Goal: Communication & Community: Answer question/provide support

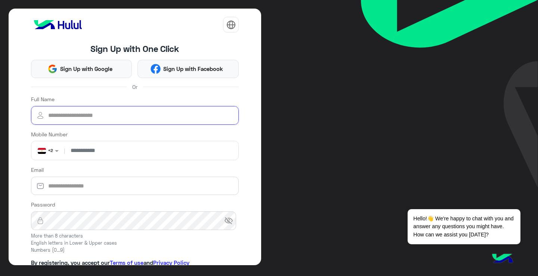
click at [116, 119] on input "Full Name" at bounding box center [135, 115] width 208 height 19
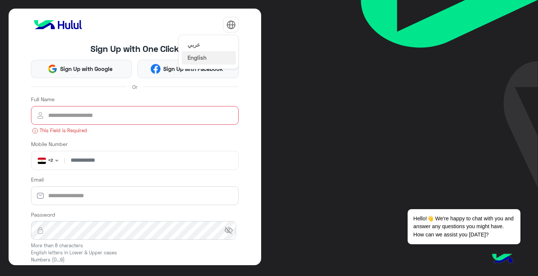
click at [230, 28] on img at bounding box center [230, 24] width 9 height 9
click at [221, 46] on button "عربي" at bounding box center [208, 44] width 54 height 13
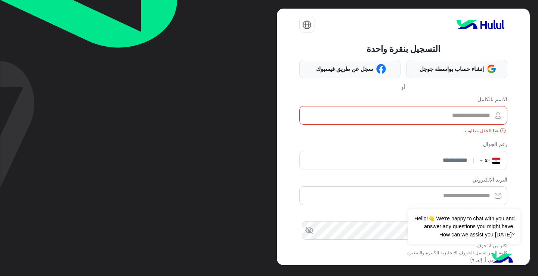
click at [416, 112] on input "الاسم بالكامل" at bounding box center [403, 115] width 208 height 19
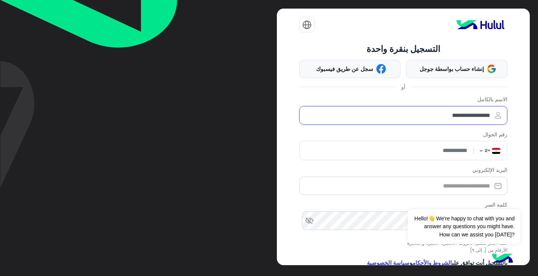
type input "**********"
click at [299, 271] on button "التالي" at bounding box center [403, 279] width 208 height 17
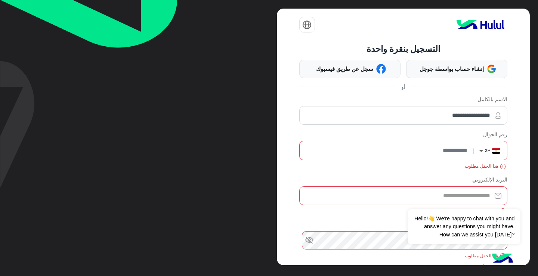
click at [480, 147] on span at bounding box center [479, 151] width 9 height 8
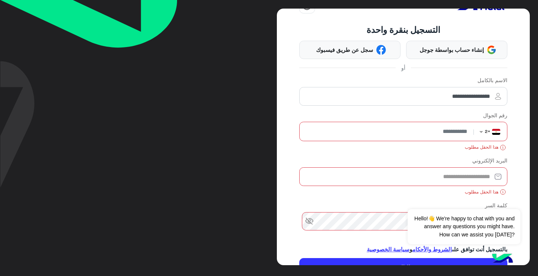
scroll to position [47, 0]
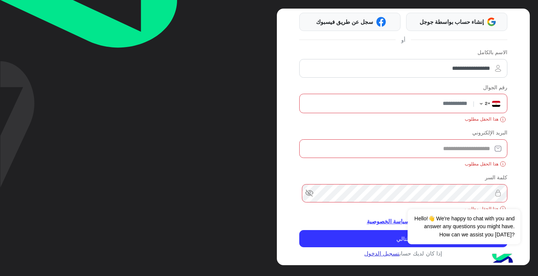
click at [378, 253] on link "تسجيل الدخول" at bounding box center [381, 253] width 35 height 7
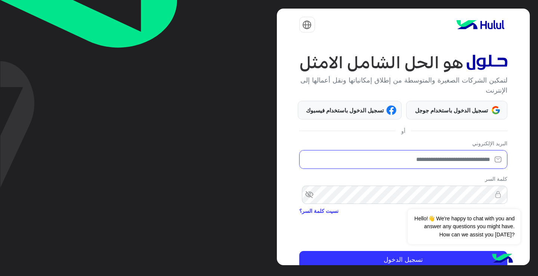
click at [474, 158] on input "email" at bounding box center [403, 159] width 208 height 19
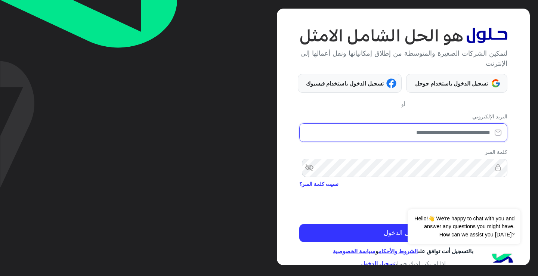
scroll to position [34, 0]
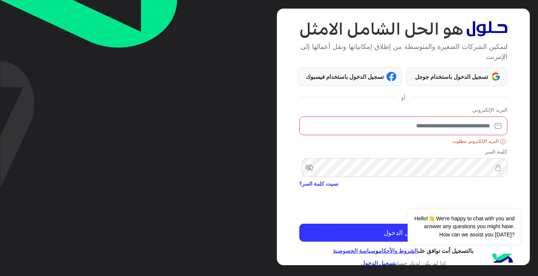
type input "*"
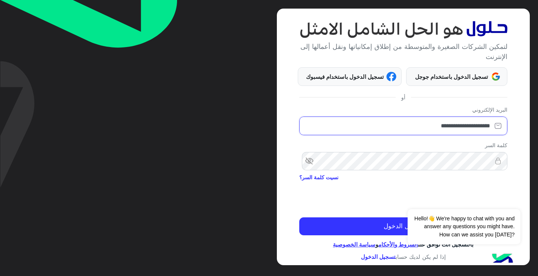
type input "**********"
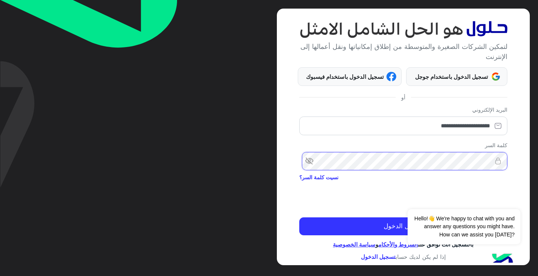
click at [299, 217] on button "تسجيل الدخول" at bounding box center [403, 226] width 208 height 18
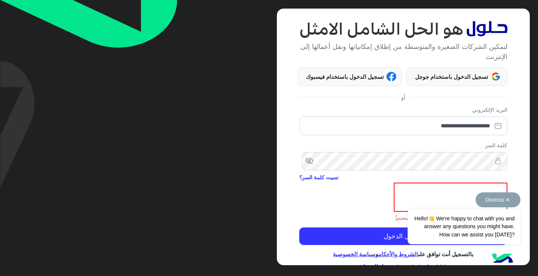
click at [495, 196] on button "Dismiss ✕" at bounding box center [497, 199] width 45 height 15
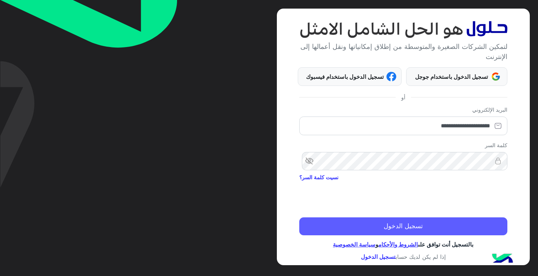
click at [474, 229] on button "تسجيل الدخول" at bounding box center [403, 226] width 208 height 18
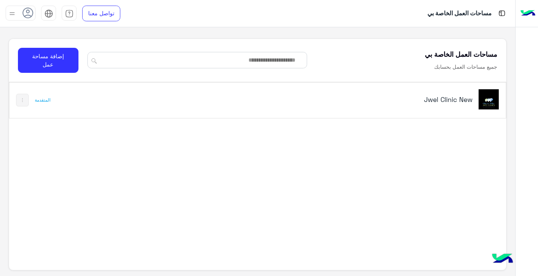
click at [444, 107] on div "Jwel Clinic New" at bounding box center [353, 100] width 289 height 22
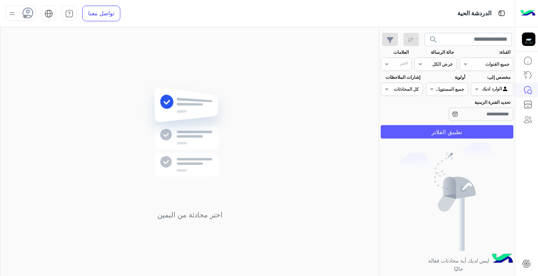
click at [479, 136] on button "تطبيق الفلاتر" at bounding box center [446, 131] width 133 height 13
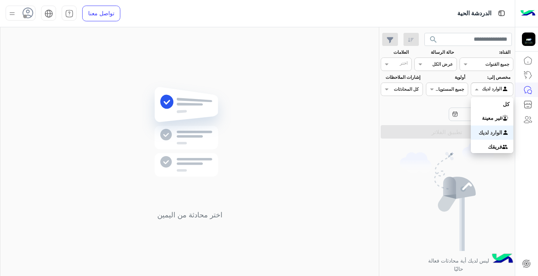
click at [495, 93] on div "الوارد لديك" at bounding box center [495, 88] width 27 height 7
click at [505, 106] on b "كل" at bounding box center [505, 104] width 7 height 6
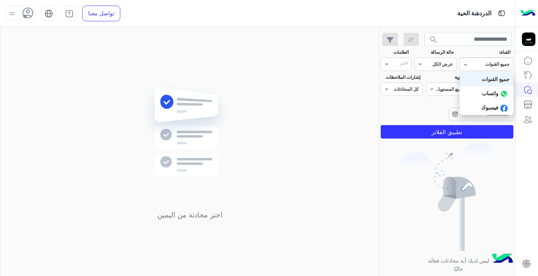
click at [467, 66] on span at bounding box center [464, 64] width 9 height 8
click at [476, 89] on div "واتساب" at bounding box center [486, 93] width 54 height 15
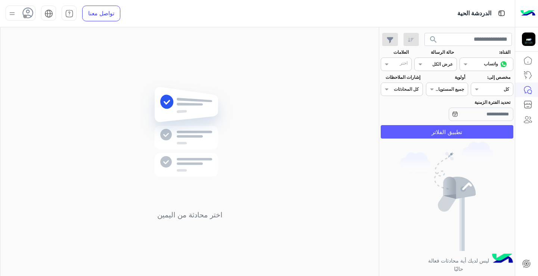
click at [485, 128] on button "تطبيق الفلاتر" at bounding box center [446, 131] width 133 height 13
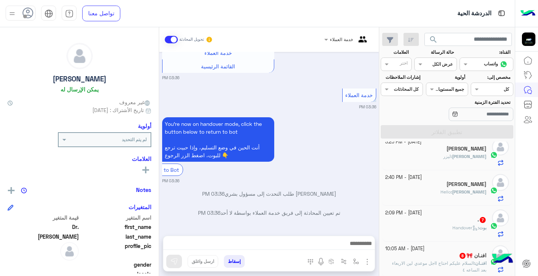
scroll to position [117, 0]
click at [438, 154] on div "[PERSON_NAME] : ليزر" at bounding box center [436, 158] width 102 height 13
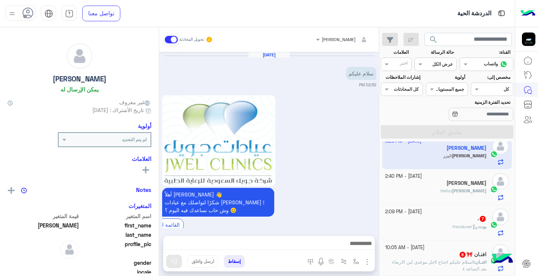
scroll to position [396, 0]
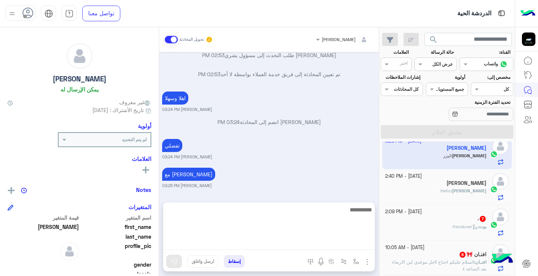
click at [346, 241] on textarea at bounding box center [268, 227] width 211 height 45
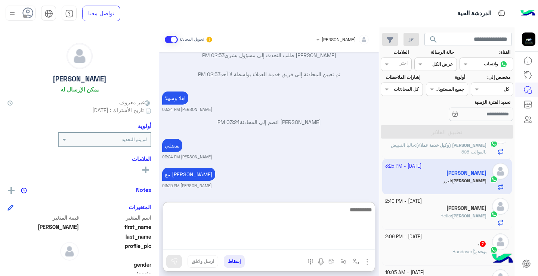
scroll to position [117, 0]
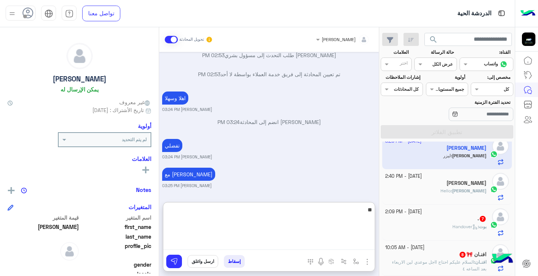
type textarea "*"
type textarea "**********"
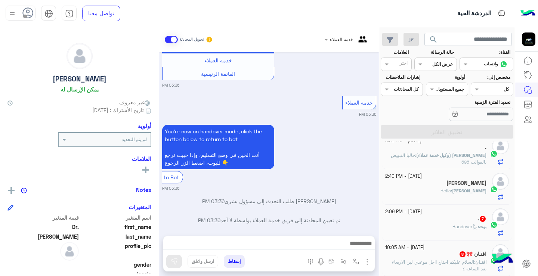
scroll to position [278, 0]
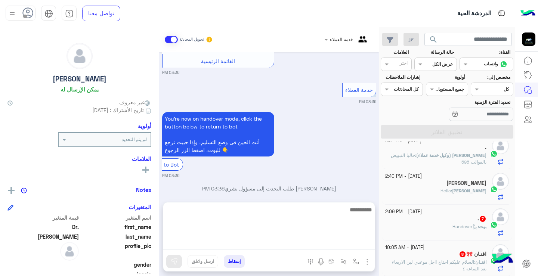
click at [327, 239] on textarea at bounding box center [268, 227] width 211 height 45
type textarea "**********"
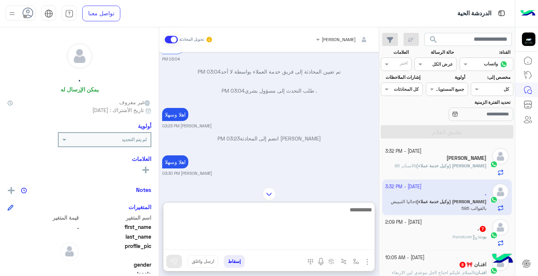
scroll to position [1070, 0]
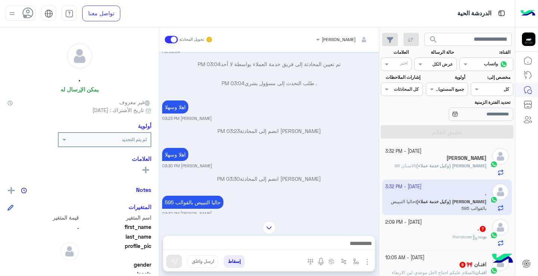
click at [161, 166] on div "[DATE] اختر القسم المناسب لك 👇 08:03 PM قسم [GEOGRAPHIC_DATA] 08:03 PM [PERSON_…" at bounding box center [269, 133] width 220 height 162
drag, startPoint x: 162, startPoint y: 191, endPoint x: 160, endPoint y: 196, distance: 5.1
click at [160, 195] on div "[DATE] اختر القسم المناسب لك 👇 08:03 PM قسم [GEOGRAPHIC_DATA] 08:03 PM [PERSON_…" at bounding box center [269, 133] width 220 height 162
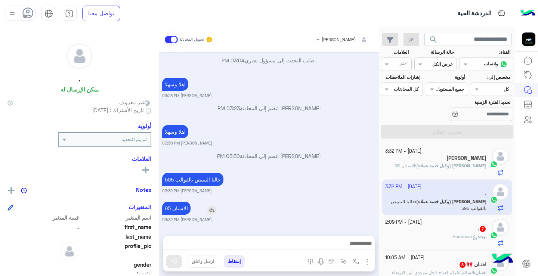
click at [176, 211] on p "الاسنان 95" at bounding box center [176, 208] width 28 height 13
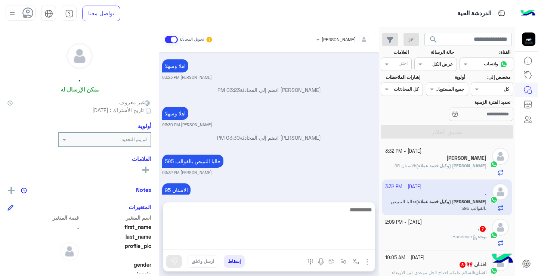
drag, startPoint x: 176, startPoint y: 211, endPoint x: 216, endPoint y: 245, distance: 52.7
click at [216, 245] on textarea at bounding box center [268, 227] width 211 height 45
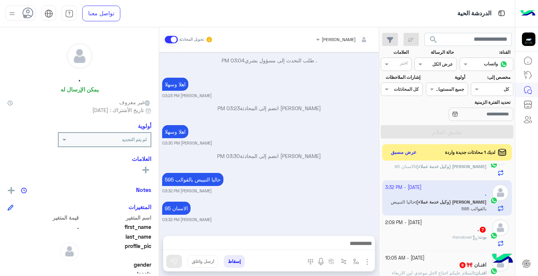
scroll to position [32, 0]
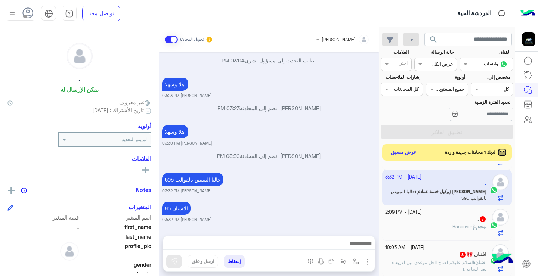
drag, startPoint x: 378, startPoint y: 211, endPoint x: 379, endPoint y: 239, distance: 28.8
click at [379, 239] on mat-drawer-container "search القناة: القناه واتساب حالة الرسالة القناه عرض الكل العلامات اختر مخصص إل…" at bounding box center [257, 153] width 514 height 252
click at [378, 218] on div "[DATE] اختر القسم المناسب لك 👇 08:03 PM قسم [GEOGRAPHIC_DATA] 08:03 PM [PERSON_…" at bounding box center [269, 140] width 220 height 176
click at [453, 225] on span "Handover" at bounding box center [464, 227] width 25 height 6
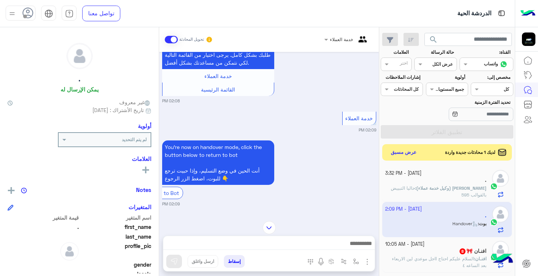
scroll to position [672, 0]
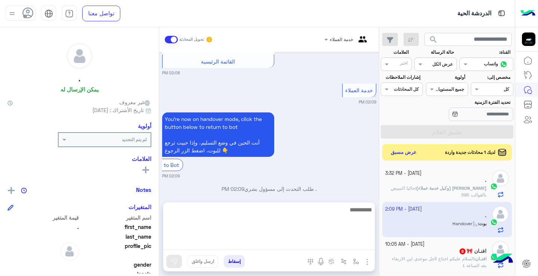
click at [290, 243] on textarea at bounding box center [268, 227] width 211 height 45
type textarea "**********"
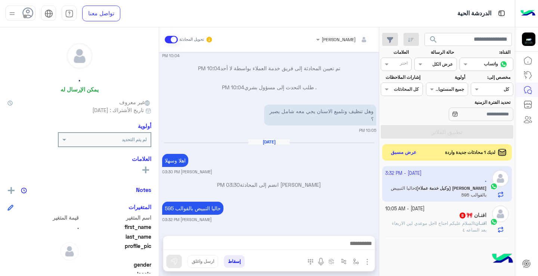
scroll to position [114, 0]
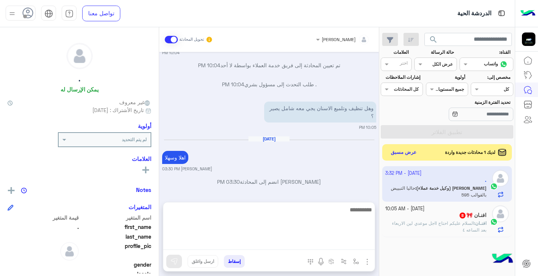
click at [278, 241] on textarea at bounding box center [268, 227] width 211 height 45
type textarea "**********"
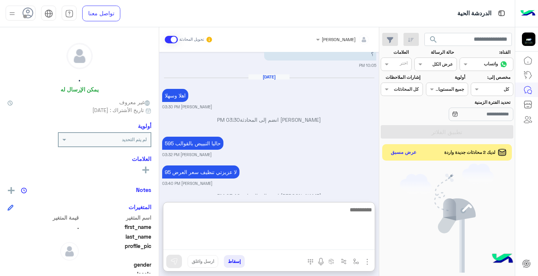
scroll to position [196, 0]
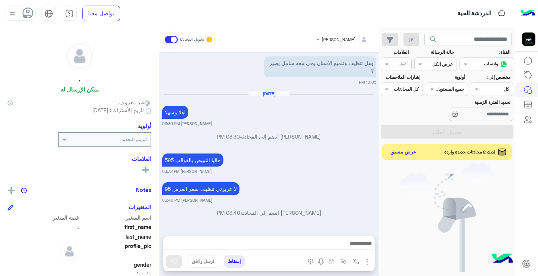
click at [408, 147] on button "عرض مسبق" at bounding box center [403, 152] width 31 height 10
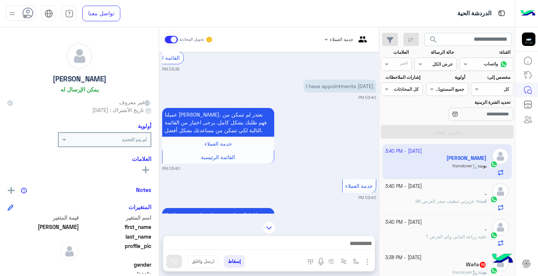
scroll to position [296, 0]
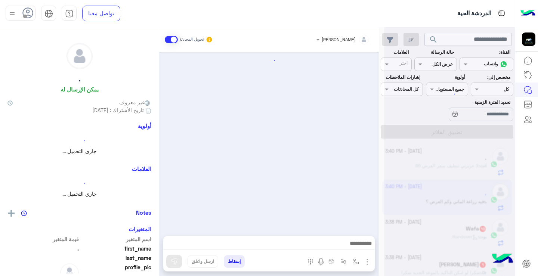
drag, startPoint x: 159, startPoint y: 137, endPoint x: 161, endPoint y: 155, distance: 17.6
click at [161, 155] on div at bounding box center [269, 140] width 220 height 176
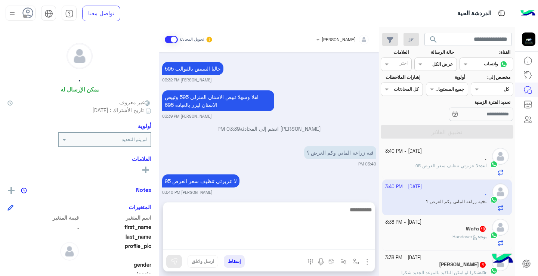
scroll to position [1096, 0]
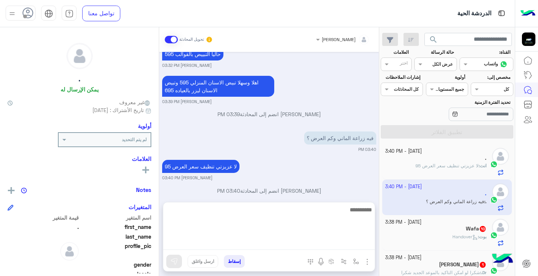
click at [314, 247] on textarea at bounding box center [268, 227] width 211 height 45
type textarea "**********"
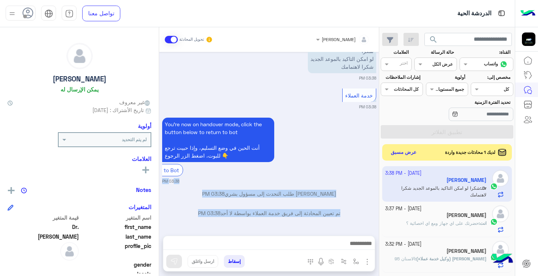
drag, startPoint x: 379, startPoint y: 184, endPoint x: 371, endPoint y: 238, distance: 54.6
click at [371, 238] on mat-drawer "[PERSON_NAME] تحويل المحادثة [DATE] في حجز على [PERSON_NAME] مع [PERSON_NAME] 1…" at bounding box center [189, 153] width 379 height 252
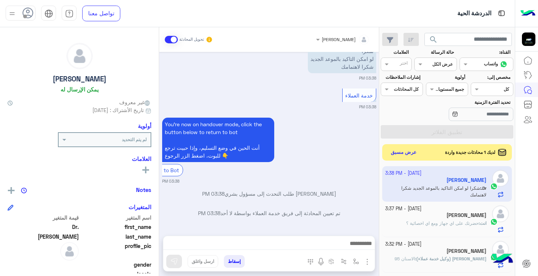
click at [384, 213] on div "[DATE] - 3:38 PM [PERSON_NAME] Dr. : شكرا لو امكن التاكيد بالموعد الجديد شكرا ل…" at bounding box center [447, 221] width 136 height 115
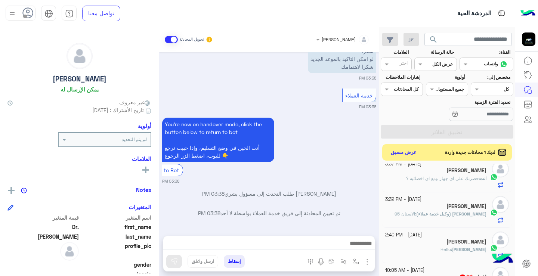
scroll to position [68, 0]
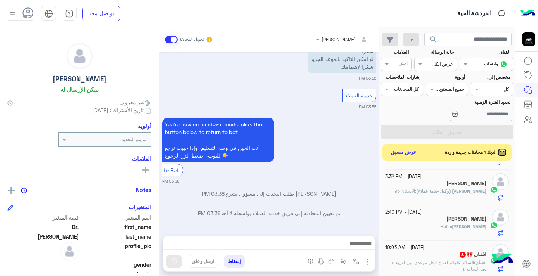
click at [470, 258] on div "افنـان 🎀 8" at bounding box center [436, 255] width 102 height 8
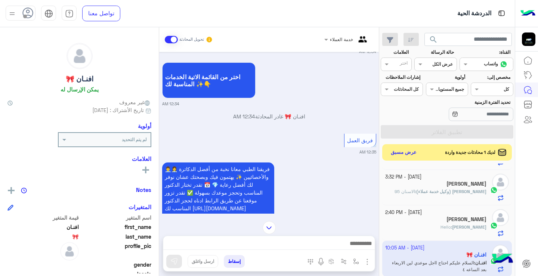
scroll to position [84, 0]
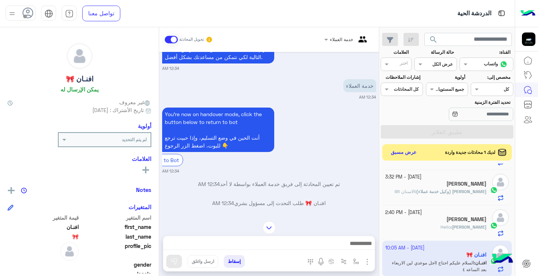
click at [159, 97] on mat-drawer "افنـان 🎀 يمكن الإرسال له غير معروف تاريخ الأشتراك : [DATE] أولوية لم يتم التحدي…" at bounding box center [79, 153] width 159 height 252
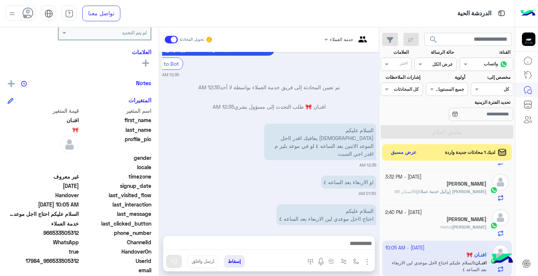
scroll to position [136, 0]
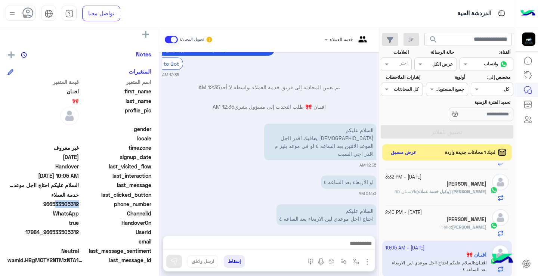
drag, startPoint x: 54, startPoint y: 206, endPoint x: 78, endPoint y: 208, distance: 24.0
click at [78, 208] on span "966533505312" at bounding box center [42, 204] width 71 height 8
click at [98, 214] on span "ChannelId" at bounding box center [115, 213] width 71 height 8
drag, startPoint x: 54, startPoint y: 205, endPoint x: 79, endPoint y: 206, distance: 25.0
click at [79, 206] on span "966533505312" at bounding box center [42, 204] width 71 height 8
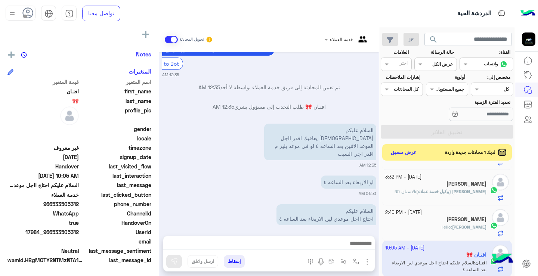
copy span "533505312"
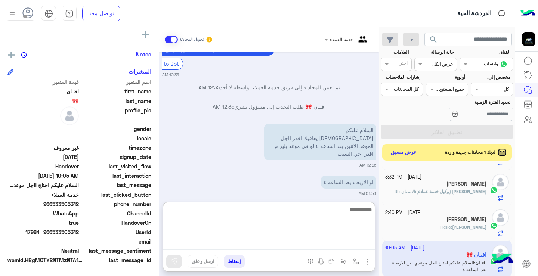
click at [306, 245] on textarea at bounding box center [268, 227] width 211 height 45
type textarea "**********"
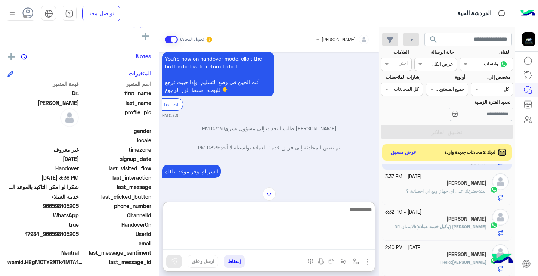
scroll to position [404, 0]
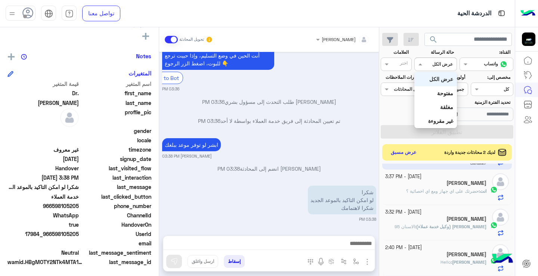
click at [427, 62] on div at bounding box center [434, 63] width 41 height 7
click at [451, 108] on b "مغلقة" at bounding box center [446, 107] width 13 height 6
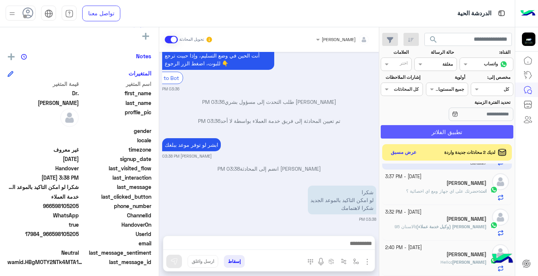
click at [461, 127] on button "تطبيق الفلاتر" at bounding box center [446, 131] width 133 height 13
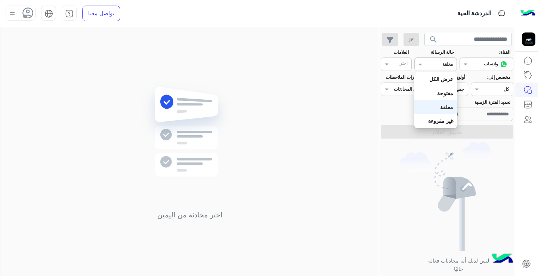
click at [433, 63] on div at bounding box center [434, 63] width 41 height 7
click at [449, 121] on b "غير مقروءة" at bounding box center [440, 121] width 25 height 6
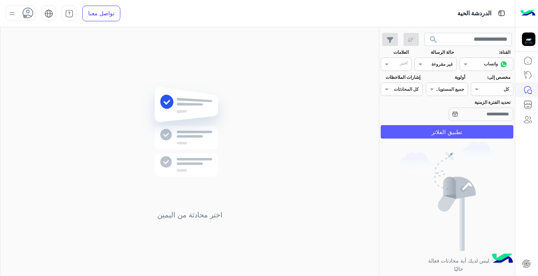
drag, startPoint x: 450, startPoint y: 124, endPoint x: 451, endPoint y: 128, distance: 4.3
click at [451, 124] on section "القناة: القناه واتساب حالة الرسالة القناه غير مقروءة العلامات اختر مخصص إلى: Ag…" at bounding box center [447, 94] width 124 height 90
click at [452, 131] on button "تطبيق الفلاتر" at bounding box center [446, 131] width 133 height 13
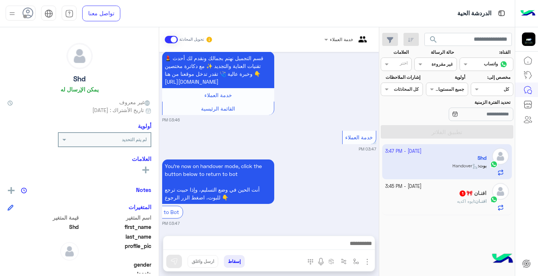
scroll to position [359, 0]
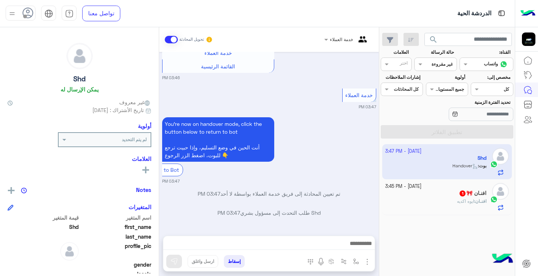
drag, startPoint x: 284, startPoint y: 238, endPoint x: 291, endPoint y: 241, distance: 7.4
click at [284, 238] on div at bounding box center [268, 245] width 211 height 19
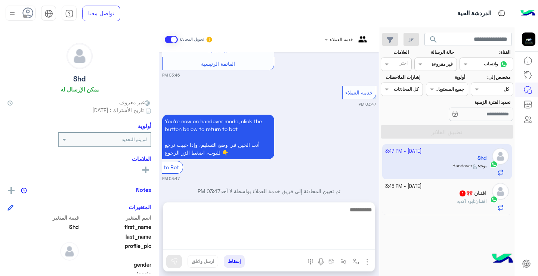
click at [293, 243] on textarea at bounding box center [268, 227] width 211 height 45
click at [346, 214] on textarea "**********" at bounding box center [268, 227] width 211 height 45
click at [319, 211] on textarea "**********" at bounding box center [268, 227] width 211 height 45
type textarea "**********"
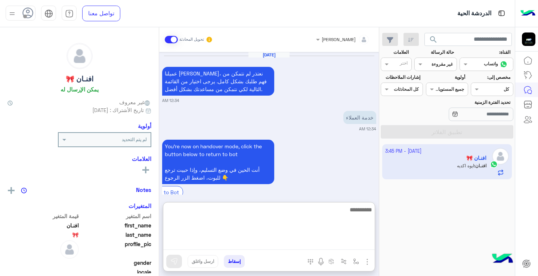
scroll to position [598, 0]
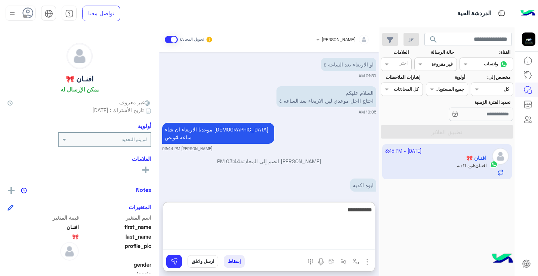
type textarea "**********"
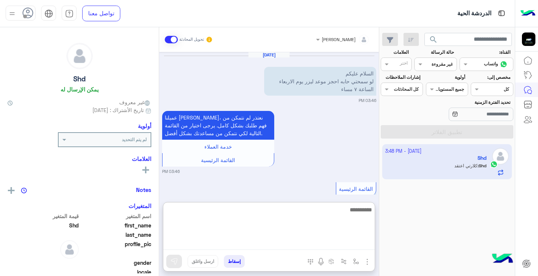
scroll to position [469, 0]
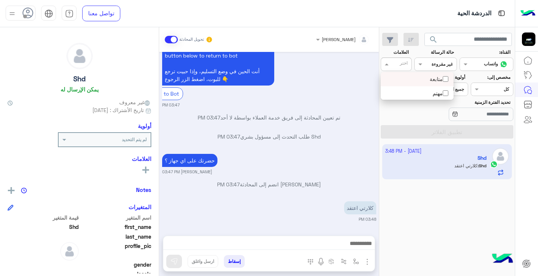
click at [394, 69] on div at bounding box center [399, 65] width 18 height 8
click at [407, 112] on div "تحديد الفترة الزمنية" at bounding box center [447, 111] width 136 height 24
click at [413, 87] on input "text" at bounding box center [409, 88] width 17 height 7
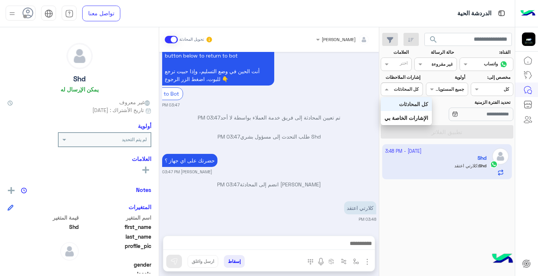
click at [398, 83] on div "اختر كل المحادثات" at bounding box center [401, 89] width 42 height 13
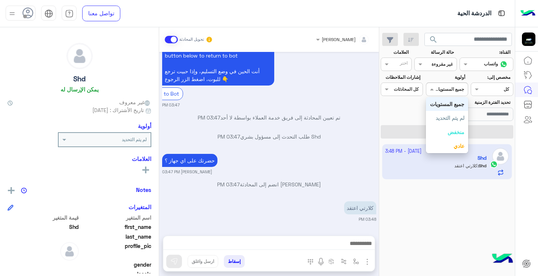
click at [448, 90] on input "text" at bounding box center [454, 88] width 17 height 7
click at [492, 90] on input "text" at bounding box center [500, 88] width 17 height 7
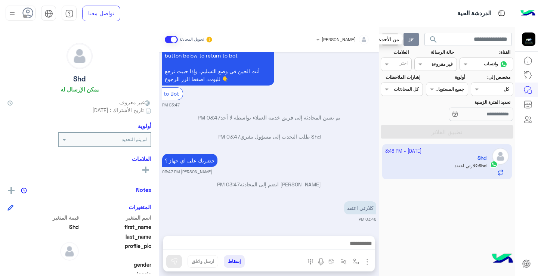
click at [411, 43] on icon "button" at bounding box center [411, 40] width 6 height 6
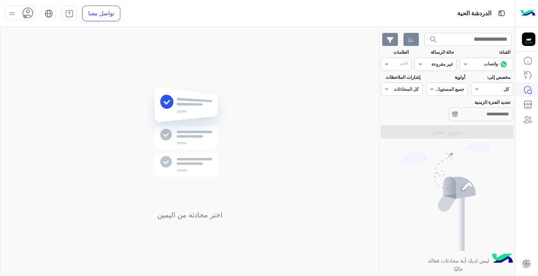
click at [392, 39] on icon "button" at bounding box center [389, 40] width 7 height 6
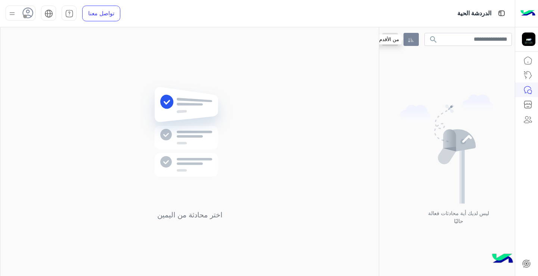
click at [411, 40] on icon "button" at bounding box center [411, 40] width 6 height 4
click at [429, 41] on span "search" at bounding box center [433, 39] width 9 height 9
click at [534, 90] on link at bounding box center [527, 90] width 20 height 15
click at [395, 42] on button "button" at bounding box center [390, 39] width 16 height 13
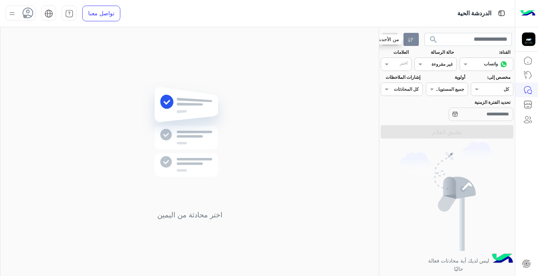
click at [409, 38] on icon "button" at bounding box center [411, 40] width 6 height 6
click at [386, 44] on button "button" at bounding box center [390, 39] width 16 height 13
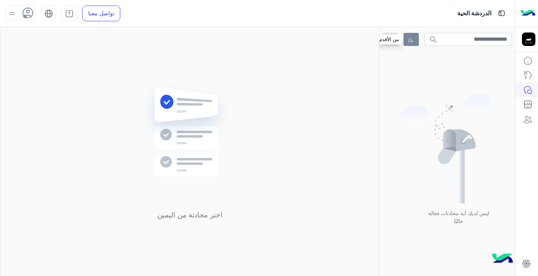
click at [414, 40] on icon "button" at bounding box center [411, 40] width 6 height 6
click at [410, 36] on button "button" at bounding box center [410, 39] width 15 height 13
click at [397, 43] on button "button" at bounding box center [390, 39] width 16 height 13
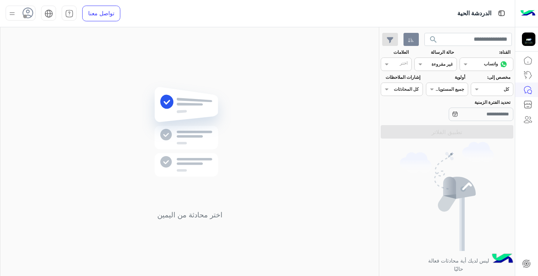
click at [507, 87] on input "text" at bounding box center [500, 88] width 17 height 7
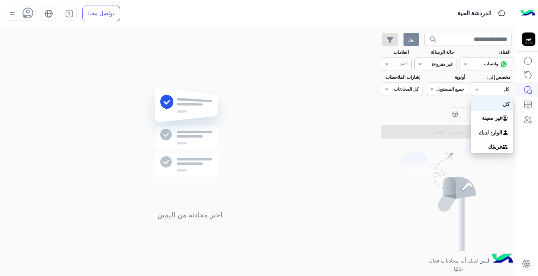
click at [439, 65] on input "text" at bounding box center [443, 63] width 17 height 7
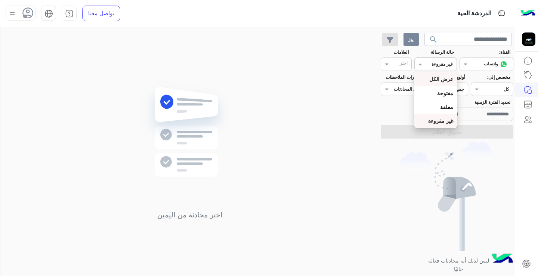
click at [443, 79] on b "عرض الكل" at bounding box center [441, 79] width 24 height 6
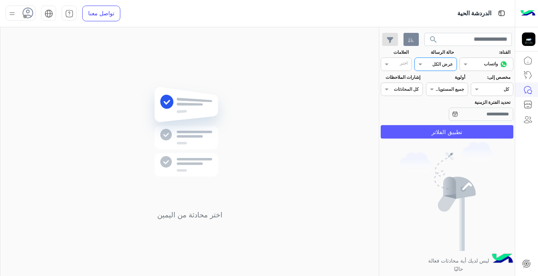
click at [446, 137] on button "تطبيق الفلاتر" at bounding box center [446, 131] width 133 height 13
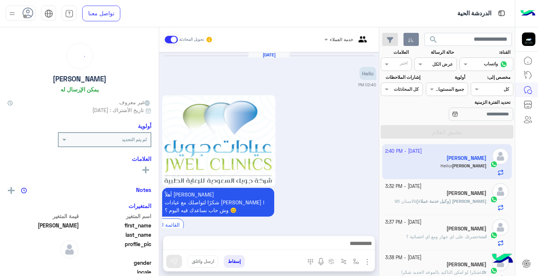
scroll to position [192, 0]
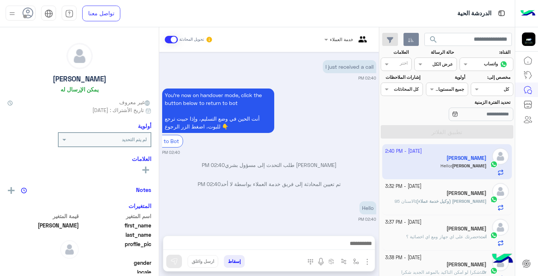
click at [337, 41] on span "خدمة العملاء" at bounding box center [341, 40] width 23 height 6
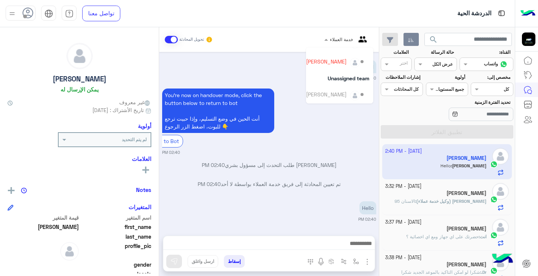
scroll to position [67, 0]
click at [338, 65] on div "[PERSON_NAME]" at bounding box center [335, 61] width 59 height 13
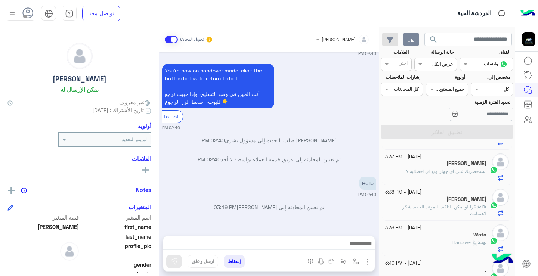
scroll to position [0, 0]
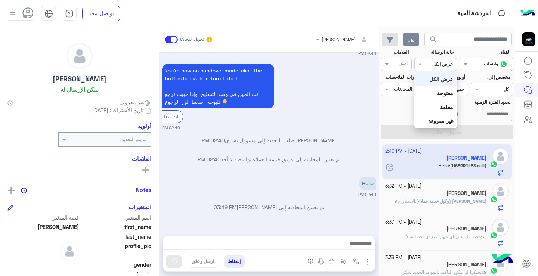
click at [438, 62] on input "text" at bounding box center [443, 63] width 17 height 7
click at [451, 105] on b "مغلقة" at bounding box center [446, 107] width 13 height 6
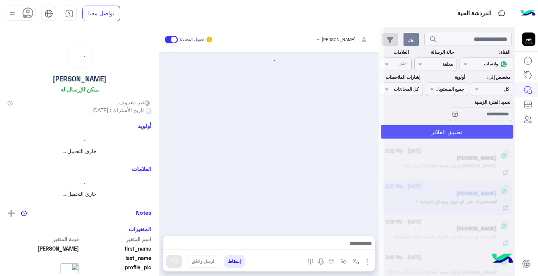
click at [467, 134] on div at bounding box center [449, 141] width 131 height 276
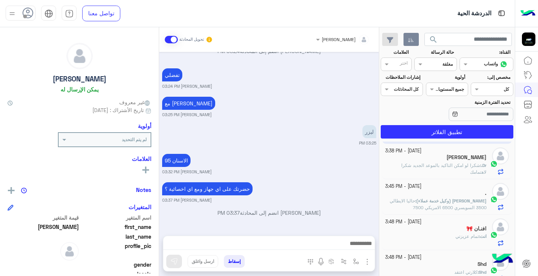
scroll to position [81, 0]
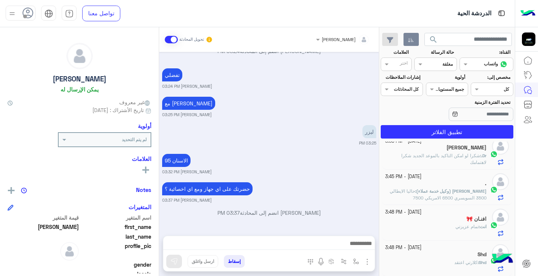
click at [460, 254] on div "Shd" at bounding box center [436, 255] width 102 height 8
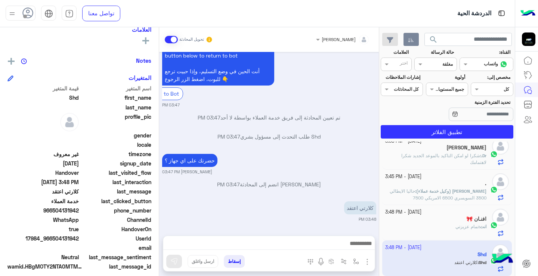
scroll to position [136, 0]
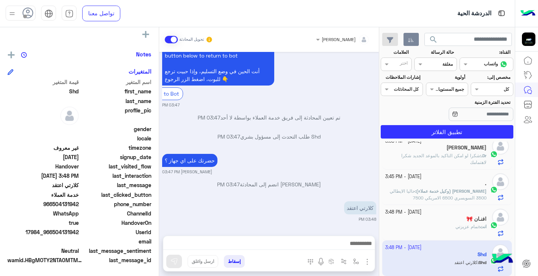
drag, startPoint x: 55, startPoint y: 204, endPoint x: 80, endPoint y: 206, distance: 25.5
click at [80, 206] on div "phone_number [PHONE_NUMBER]" at bounding box center [79, 204] width 144 height 9
copy span "504131942"
click at [55, 203] on span "966504131942" at bounding box center [42, 204] width 71 height 8
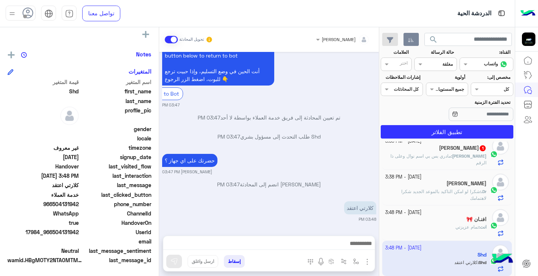
click at [55, 203] on span "966504131942" at bounding box center [42, 204] width 71 height 8
click at [55, 207] on span "966504131942" at bounding box center [42, 204] width 71 height 8
click at [56, 207] on span "966504131942" at bounding box center [42, 204] width 71 height 8
click at [55, 208] on span "966504131942" at bounding box center [42, 204] width 71 height 8
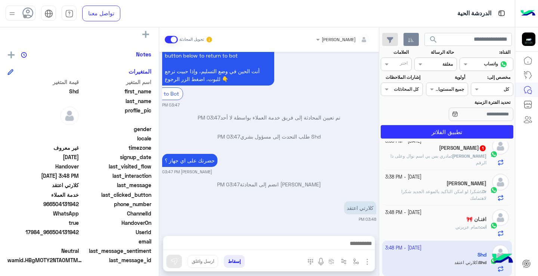
drag, startPoint x: 54, startPoint y: 206, endPoint x: 79, endPoint y: 204, distance: 25.1
click at [79, 204] on span "966504131942" at bounding box center [42, 204] width 71 height 8
copy span "504131942"
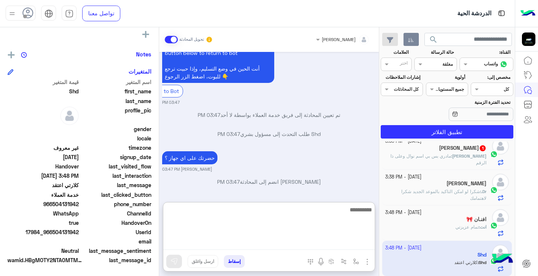
click at [317, 246] on textarea at bounding box center [268, 227] width 211 height 45
click at [346, 245] on textarea at bounding box center [268, 227] width 211 height 45
type textarea "**********"
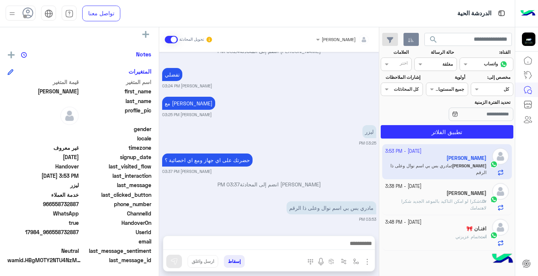
scroll to position [472, 0]
drag, startPoint x: 54, startPoint y: 207, endPoint x: 78, endPoint y: 207, distance: 24.3
click at [78, 207] on span "966558732887" at bounding box center [42, 204] width 71 height 8
drag, startPoint x: 54, startPoint y: 205, endPoint x: 83, endPoint y: 208, distance: 29.3
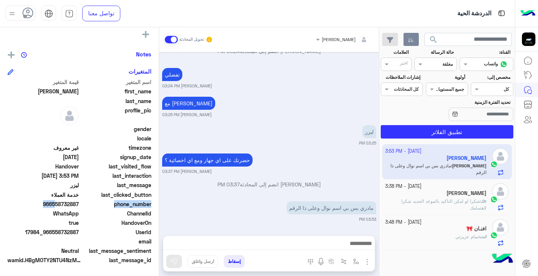
click at [83, 208] on div "phone_number [PHONE_NUMBER]" at bounding box center [79, 204] width 144 height 9
click at [55, 206] on span "966558732887" at bounding box center [42, 204] width 71 height 8
drag, startPoint x: 55, startPoint y: 206, endPoint x: 64, endPoint y: 208, distance: 9.2
click at [67, 207] on span "966558732887" at bounding box center [42, 204] width 71 height 8
drag, startPoint x: 54, startPoint y: 206, endPoint x: 79, endPoint y: 206, distance: 25.0
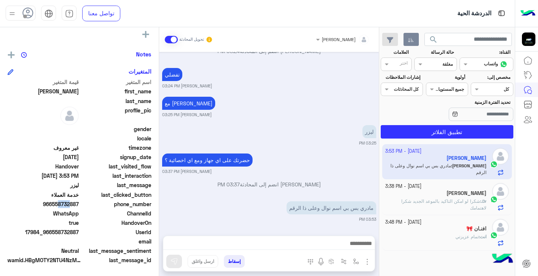
click at [79, 206] on span "966558732887" at bounding box center [42, 204] width 71 height 8
copy span "558732887"
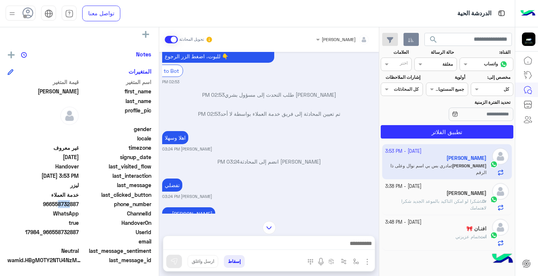
scroll to position [323, 0]
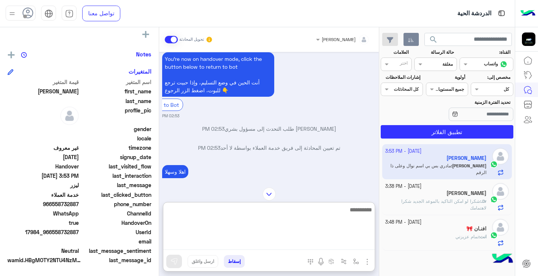
click at [313, 244] on textarea at bounding box center [268, 227] width 211 height 45
type textarea "**********"
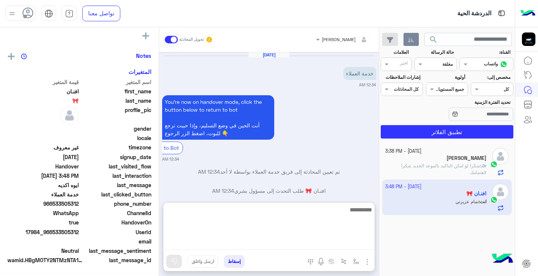
scroll to position [1135, 0]
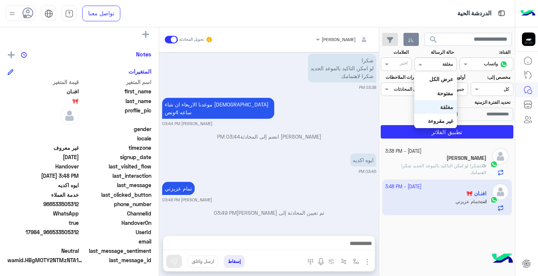
click at [444, 60] on input "text" at bounding box center [443, 63] width 17 height 7
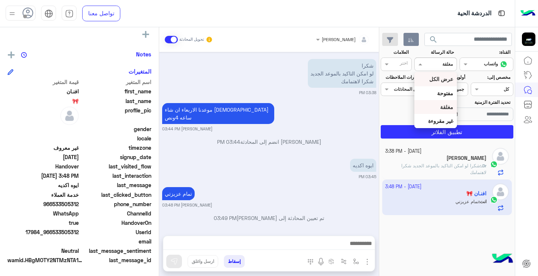
click at [443, 81] on b "عرض الكل" at bounding box center [441, 79] width 24 height 6
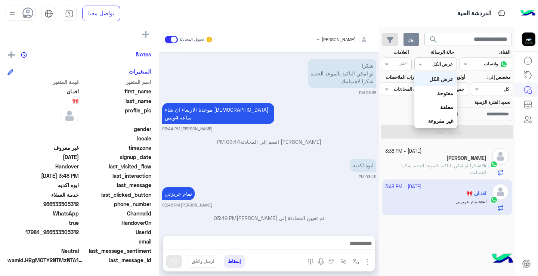
click at [446, 68] on div "القناه عرض الكل" at bounding box center [435, 63] width 42 height 13
click at [451, 94] on b "مفتوحة" at bounding box center [445, 93] width 16 height 6
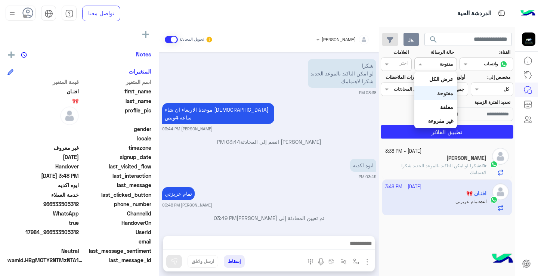
click at [438, 60] on input "text" at bounding box center [443, 63] width 17 height 7
click at [450, 101] on div "مغلقة" at bounding box center [435, 107] width 42 height 14
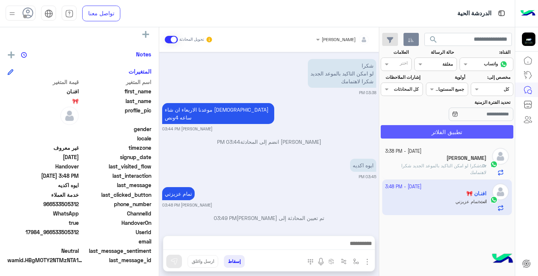
click at [461, 137] on button "تطبيق الفلاتر" at bounding box center [446, 131] width 133 height 13
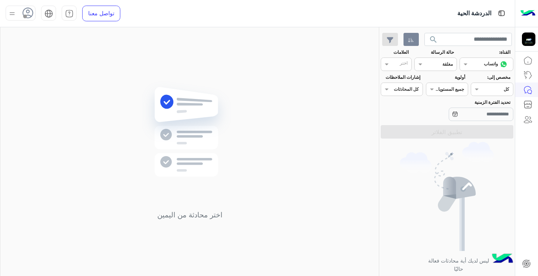
click at [436, 69] on div "القناه مغلقة" at bounding box center [435, 63] width 42 height 13
drag, startPoint x: 442, startPoint y: 126, endPoint x: 445, endPoint y: 129, distance: 4.5
click at [443, 126] on div "غير مقروءة" at bounding box center [435, 121] width 42 height 14
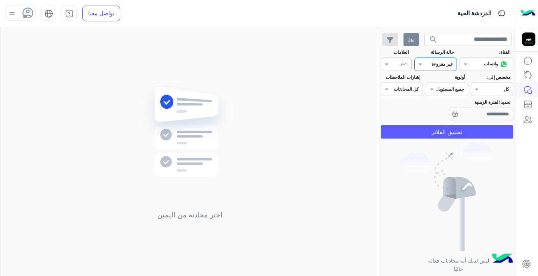
click at [463, 133] on button "تطبيق الفلاتر" at bounding box center [446, 131] width 133 height 13
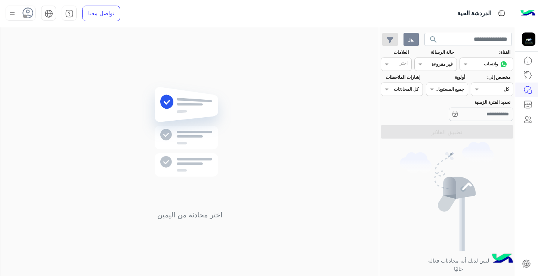
click at [346, 137] on div "اختر محادثة من اليمين" at bounding box center [189, 153] width 378 height 252
click at [438, 66] on input "text" at bounding box center [443, 63] width 17 height 7
click at [452, 105] on b "مغلقة" at bounding box center [446, 107] width 13 height 6
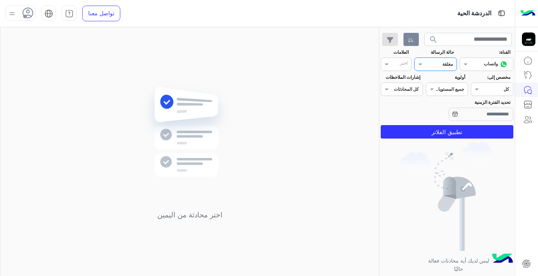
click at [451, 124] on section "القناة: القناه واتساب حالة الرسالة القناه مغلقة العلامات اختر مخصص إلى: Agent F…" at bounding box center [447, 94] width 124 height 90
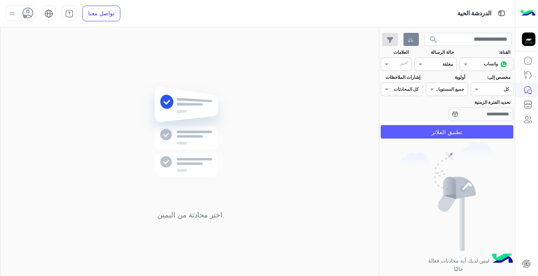
click at [456, 132] on button "تطبيق الفلاتر" at bounding box center [446, 131] width 133 height 13
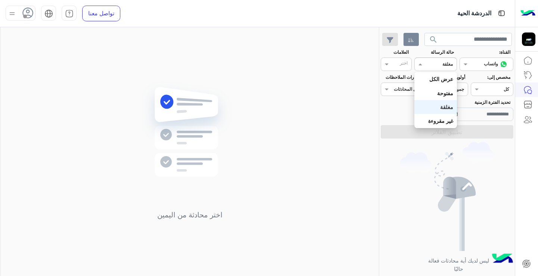
click at [450, 68] on div "مغلقة" at bounding box center [447, 64] width 10 height 7
click at [456, 92] on div "مفتوحة" at bounding box center [435, 93] width 42 height 14
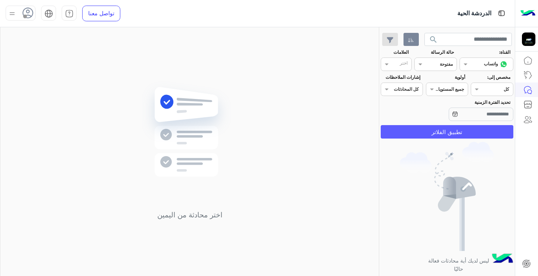
click at [464, 134] on button "تطبيق الفلاتر" at bounding box center [446, 131] width 133 height 13
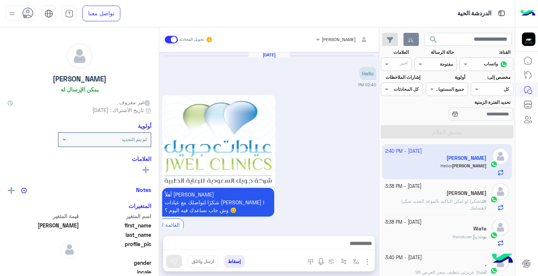
scroll to position [230, 0]
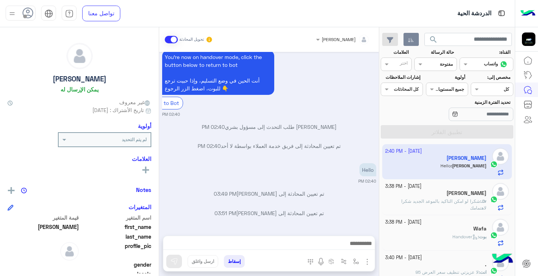
click at [468, 199] on span "شكرا لو امكن التاكيد بالموعد الجديد شكرا لاهتمامك" at bounding box center [443, 204] width 85 height 12
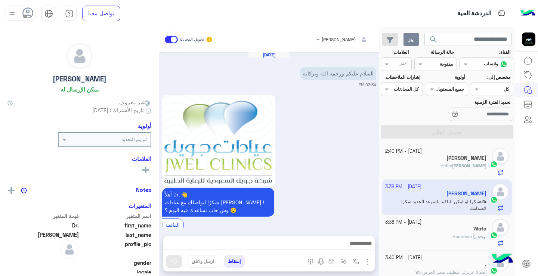
scroll to position [390, 0]
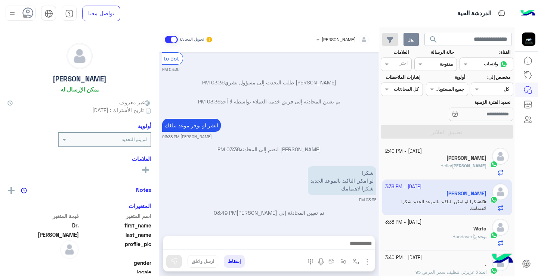
click at [469, 231] on div "Wafa" at bounding box center [436, 229] width 102 height 8
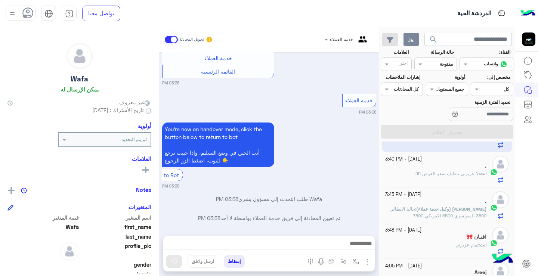
scroll to position [112, 0]
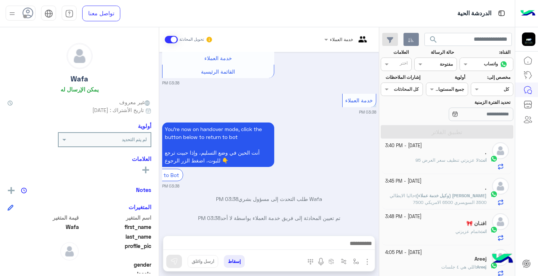
click at [448, 162] on span "لا عزيزتي تنظيف سعر العرض 95" at bounding box center [446, 160] width 63 height 6
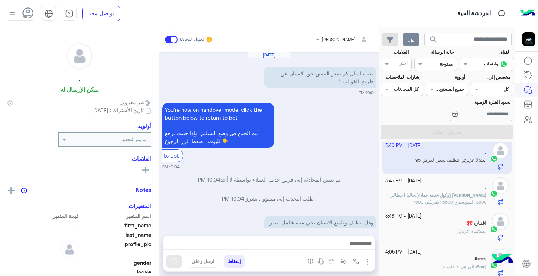
scroll to position [162, 0]
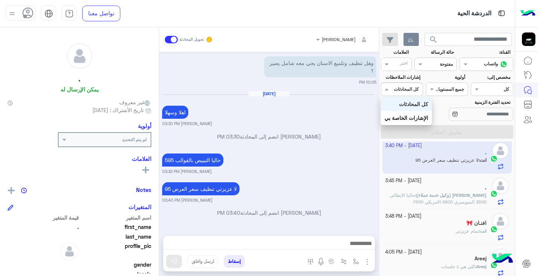
click at [414, 93] on div "اختر كل المحادثات" at bounding box center [401, 89] width 42 height 13
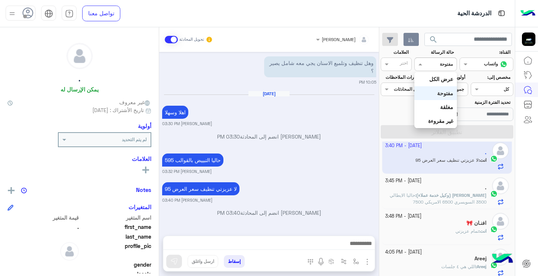
click at [430, 65] on div at bounding box center [434, 63] width 41 height 7
